Goal: Task Accomplishment & Management: Manage account settings

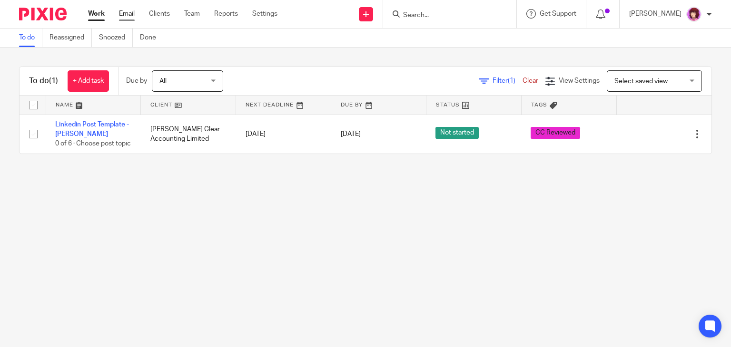
click at [129, 16] on link "Email" at bounding box center [127, 14] width 16 height 10
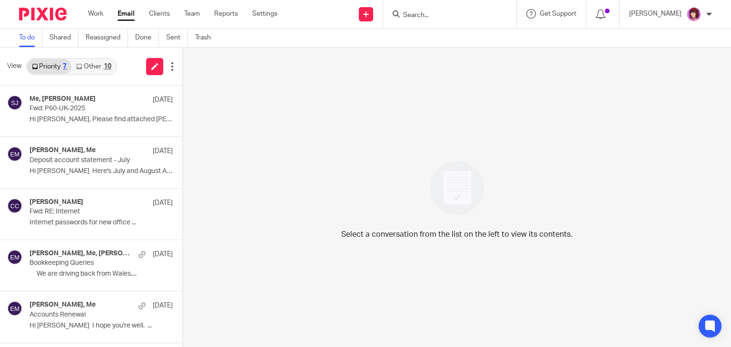
click at [100, 63] on link "Other 10" at bounding box center [93, 66] width 44 height 15
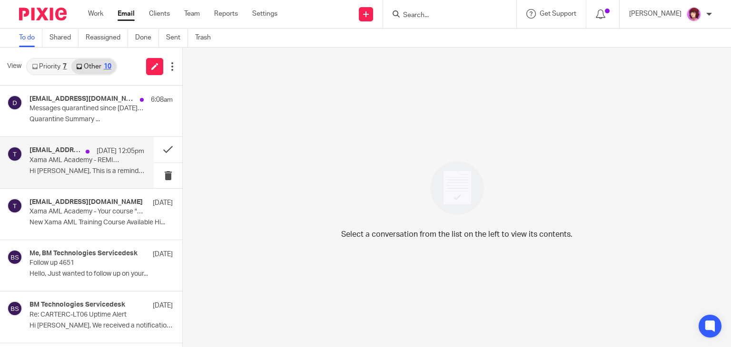
click at [75, 169] on p "Hi Emma, This is a reminder that the below..." at bounding box center [87, 171] width 115 height 8
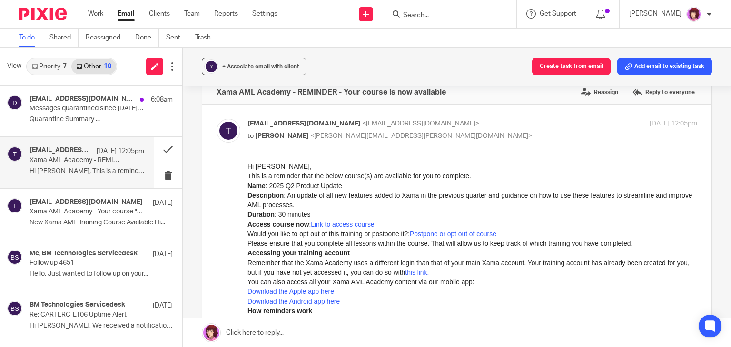
scroll to position [17, 0]
click at [109, 110] on p "Messages quarantined since Aug 18, 2025 03:00 PM for emma.milne@carterclear.co.…" at bounding box center [76, 109] width 92 height 8
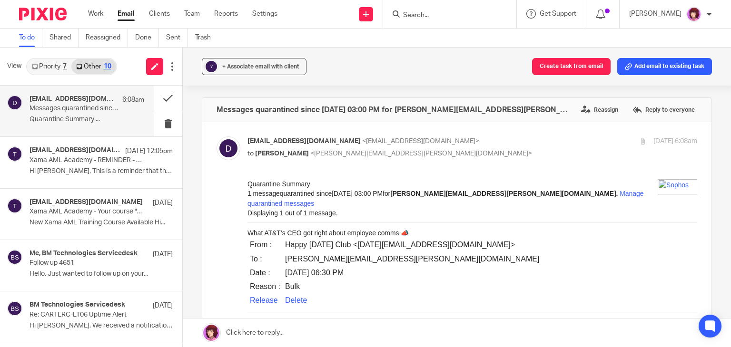
scroll to position [0, 0]
click at [170, 99] on button at bounding box center [168, 98] width 29 height 25
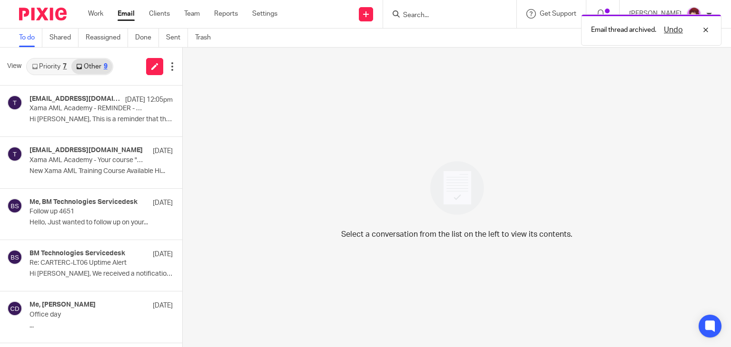
click at [53, 64] on link "Priority 7" at bounding box center [49, 66] width 44 height 15
